Goal: Task Accomplishment & Management: Manage account settings

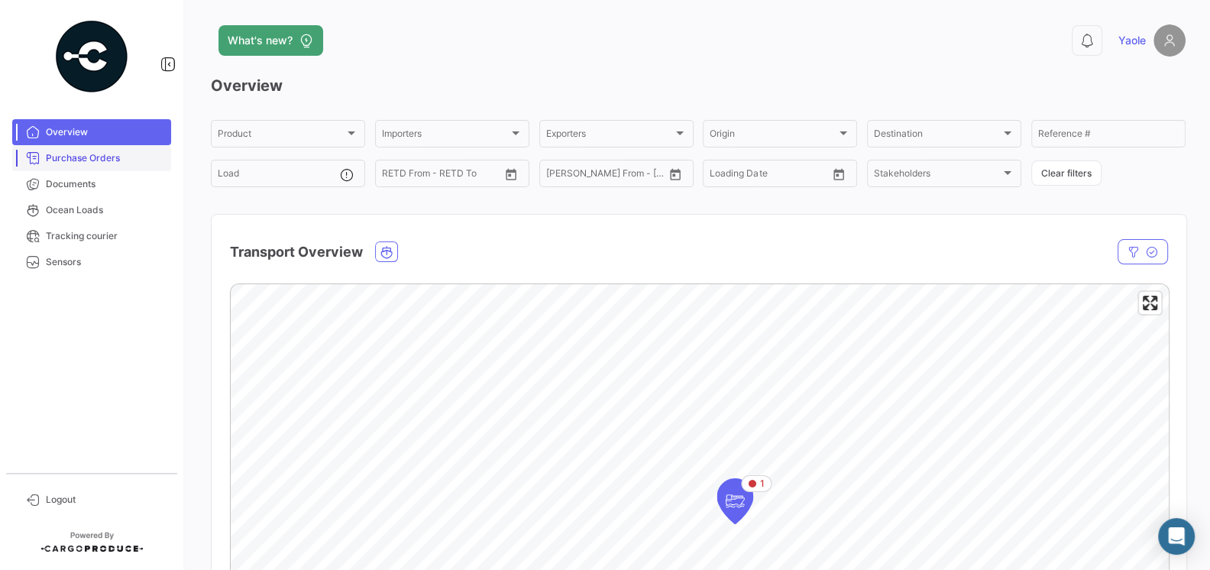
click at [95, 150] on link "Purchase Orders" at bounding box center [91, 158] width 159 height 26
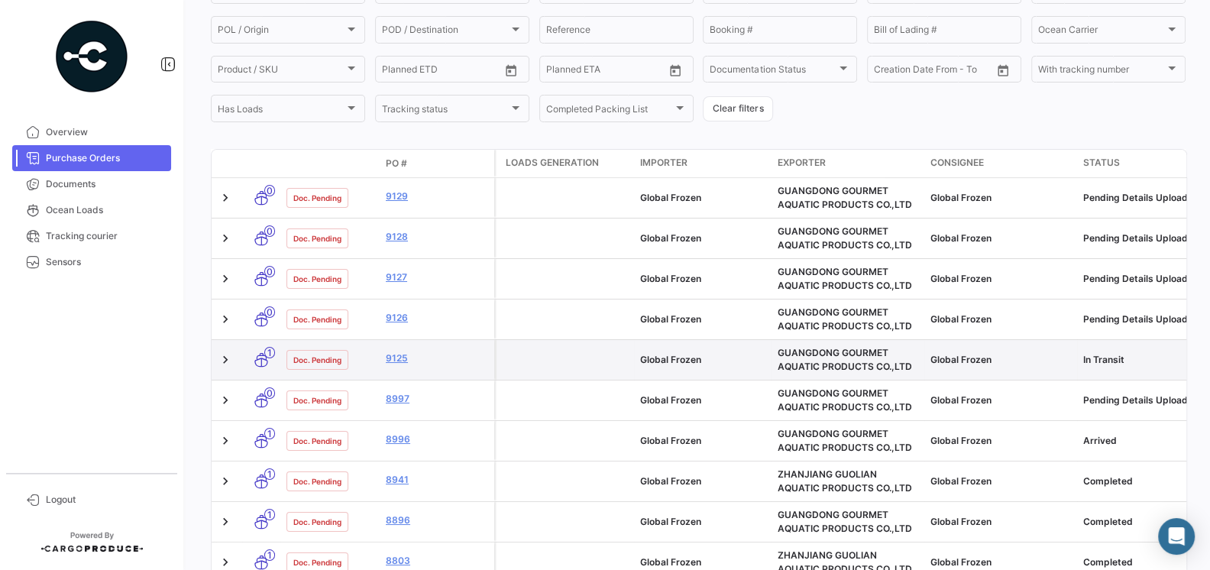
scroll to position [168, 0]
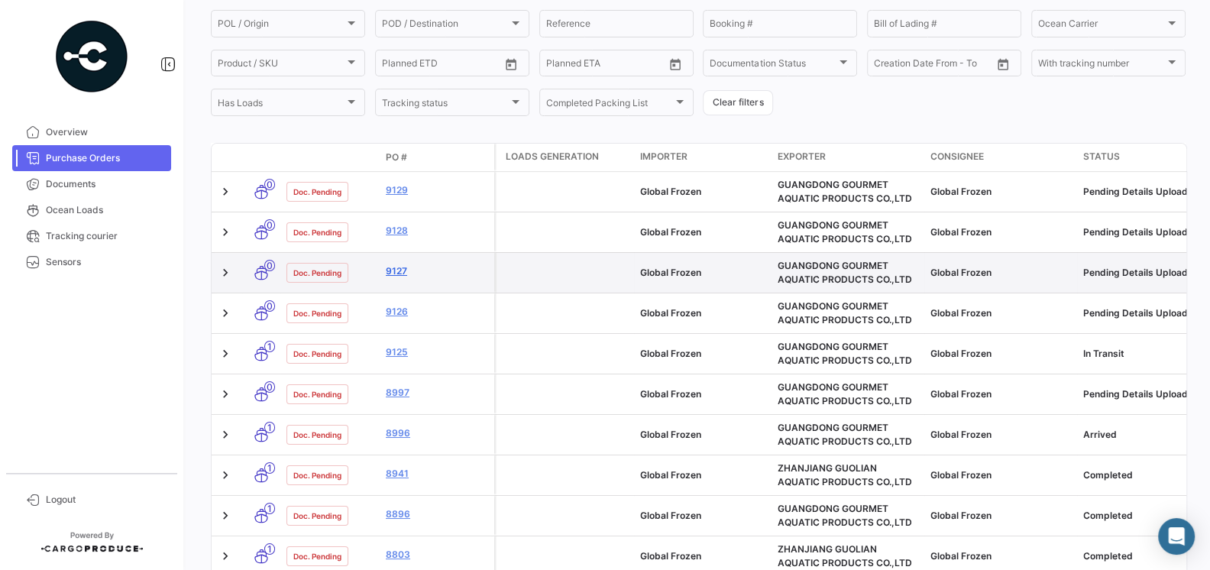
click at [397, 271] on link "9127" at bounding box center [437, 271] width 102 height 14
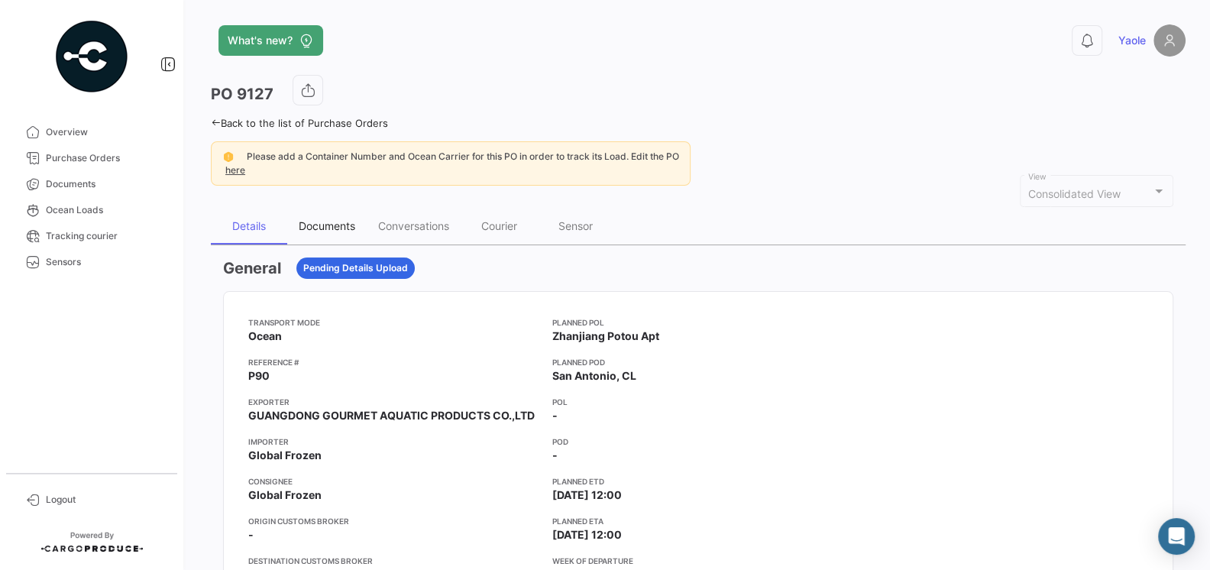
click at [328, 228] on div "Documents" at bounding box center [327, 225] width 57 height 13
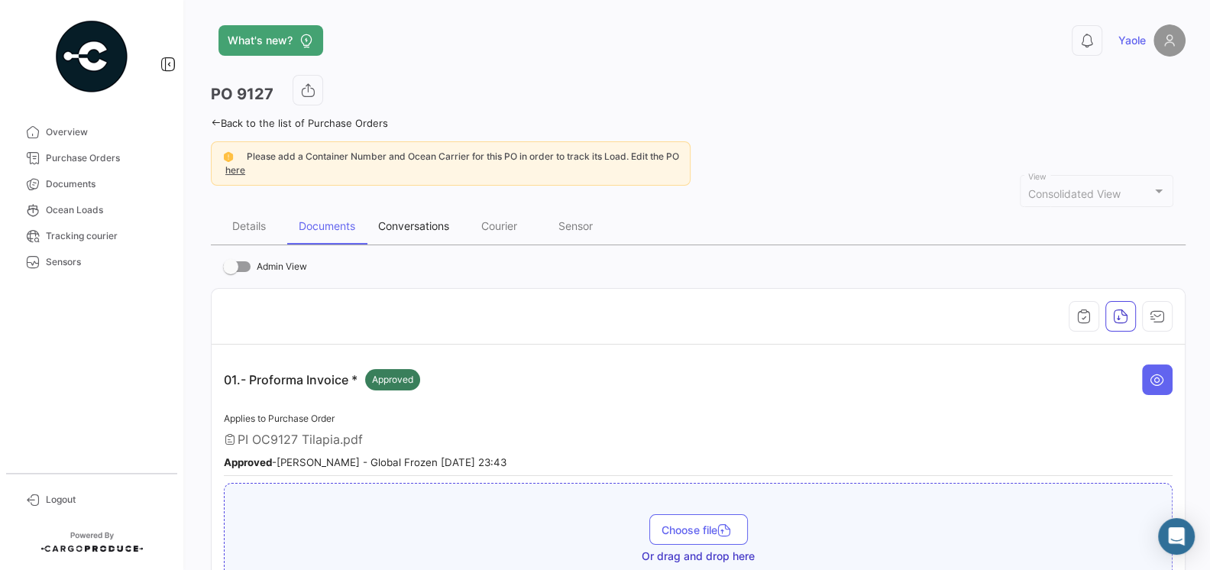
click at [432, 231] on div "Conversations" at bounding box center [413, 225] width 71 height 13
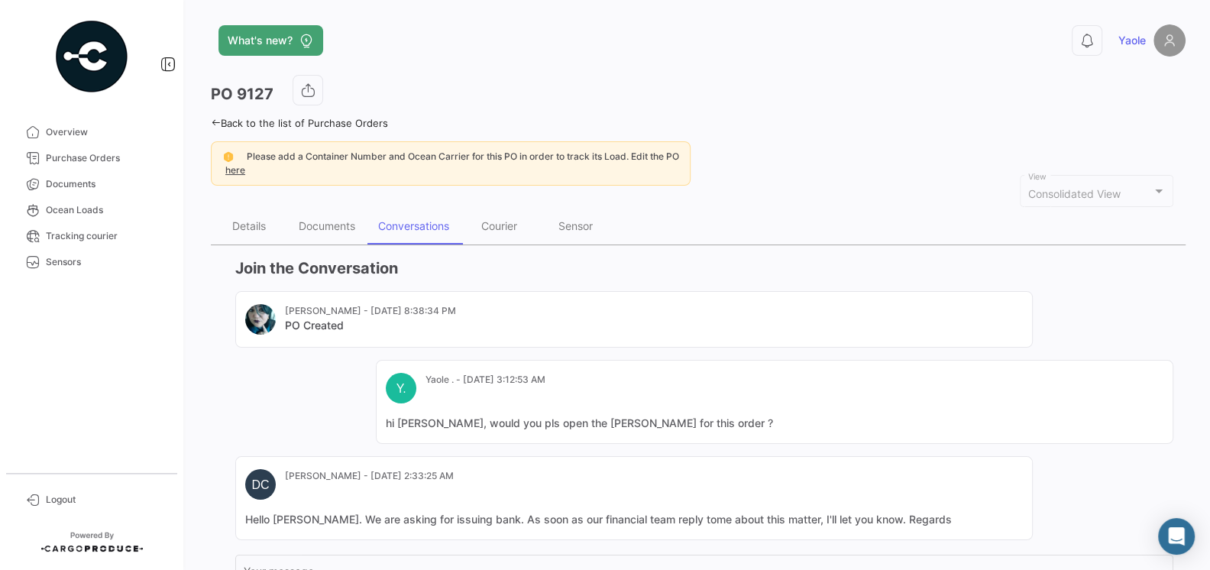
scroll to position [174, 0]
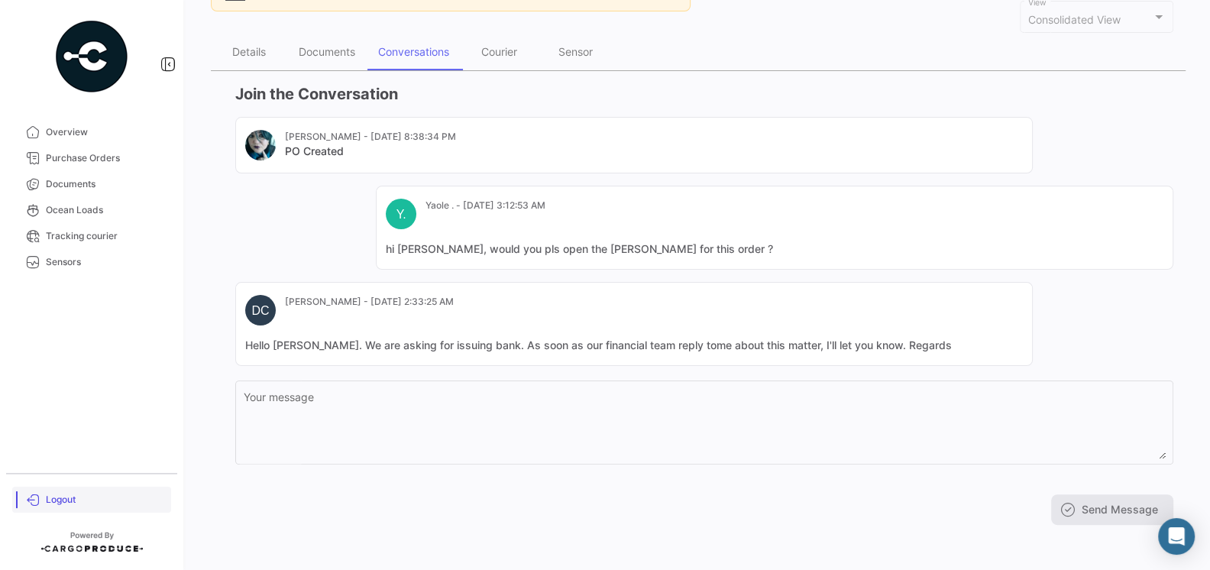
click at [49, 502] on span "Logout" at bounding box center [105, 500] width 119 height 14
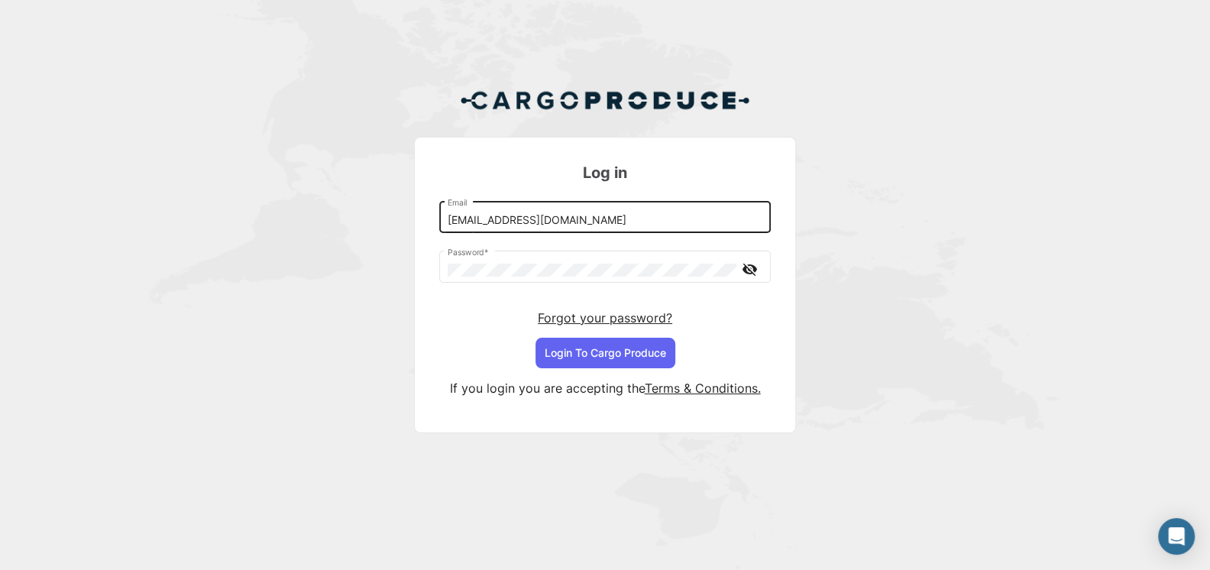
click at [567, 218] on input "[EMAIL_ADDRESS][DOMAIN_NAME]" at bounding box center [605, 220] width 315 height 13
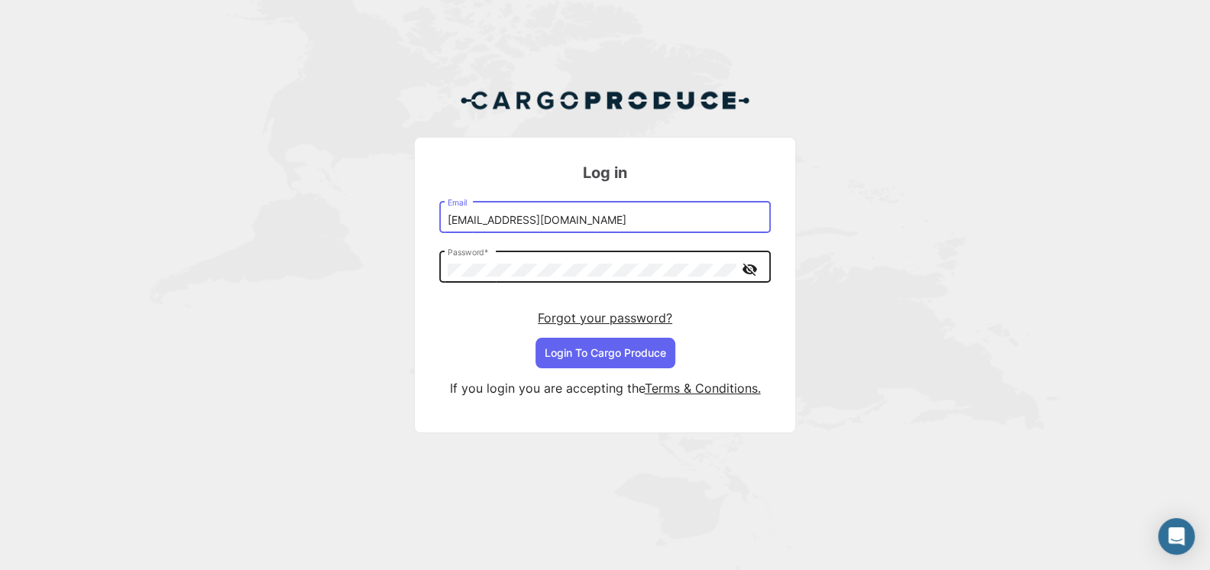
type input "[EMAIL_ADDRESS][DOMAIN_NAME]"
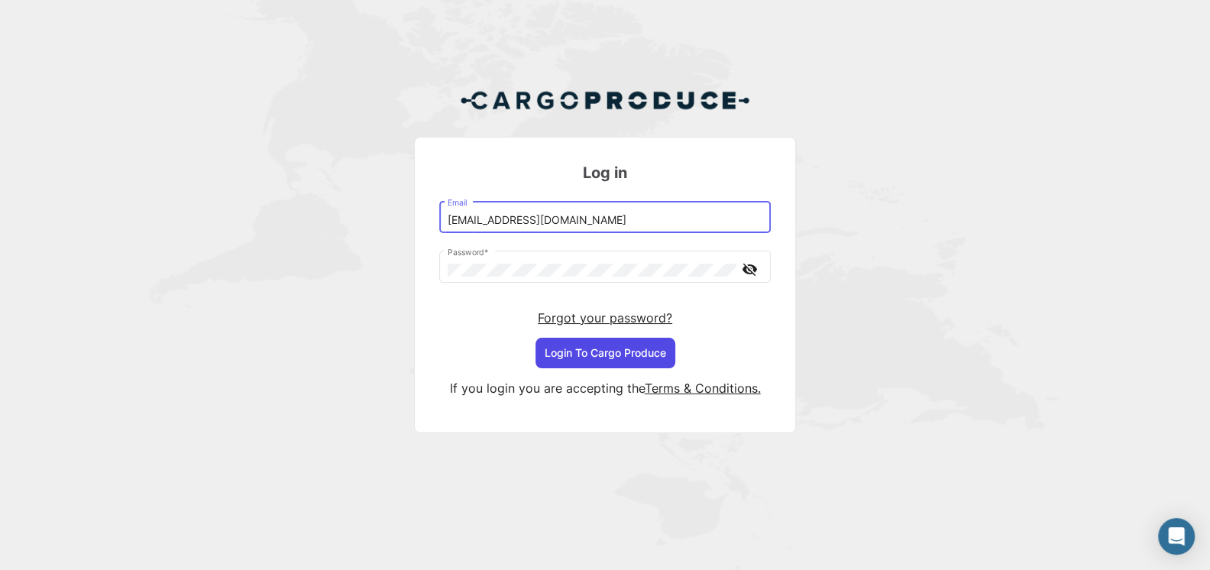
click at [609, 354] on button "Login To Cargo Produce" at bounding box center [605, 353] width 140 height 31
